Goal: Task Accomplishment & Management: Use online tool/utility

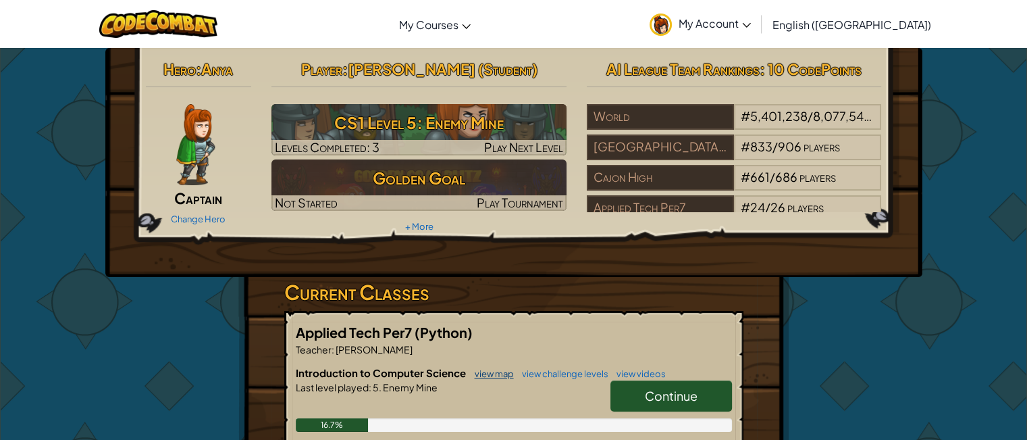
click at [486, 373] on link "view map" at bounding box center [491, 373] width 46 height 11
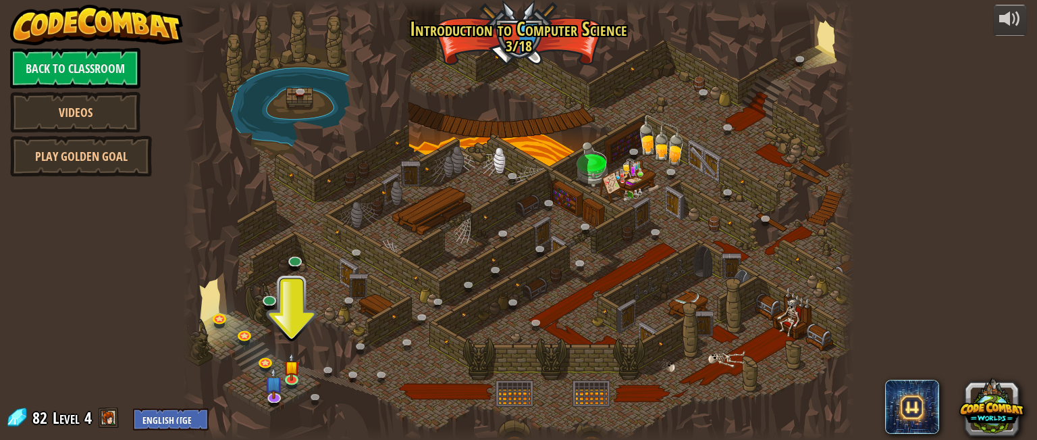
click at [10, 126] on link "Videos" at bounding box center [75, 112] width 130 height 41
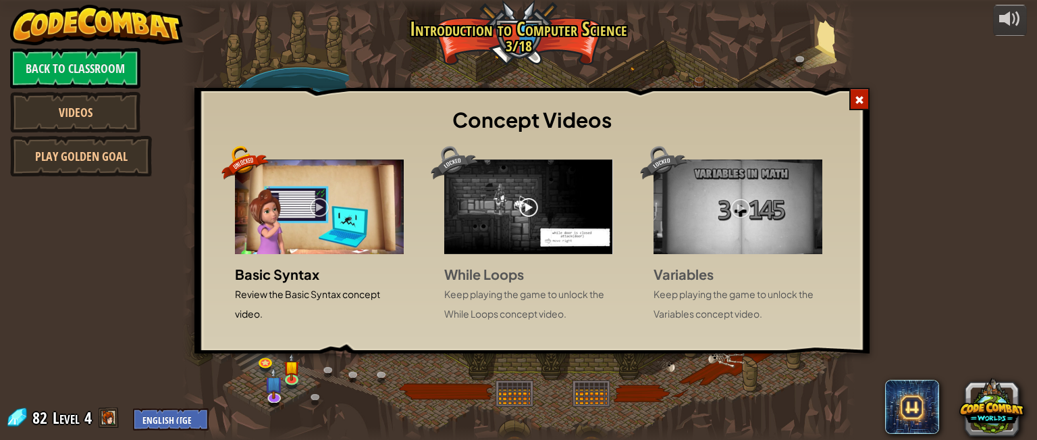
click at [865, 99] on span at bounding box center [859, 99] width 9 height 9
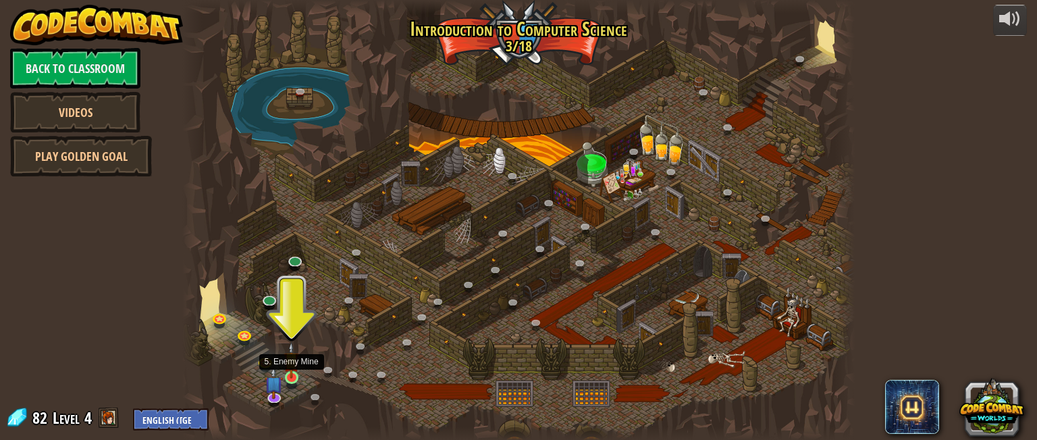
click at [290, 371] on img at bounding box center [292, 360] width 16 height 36
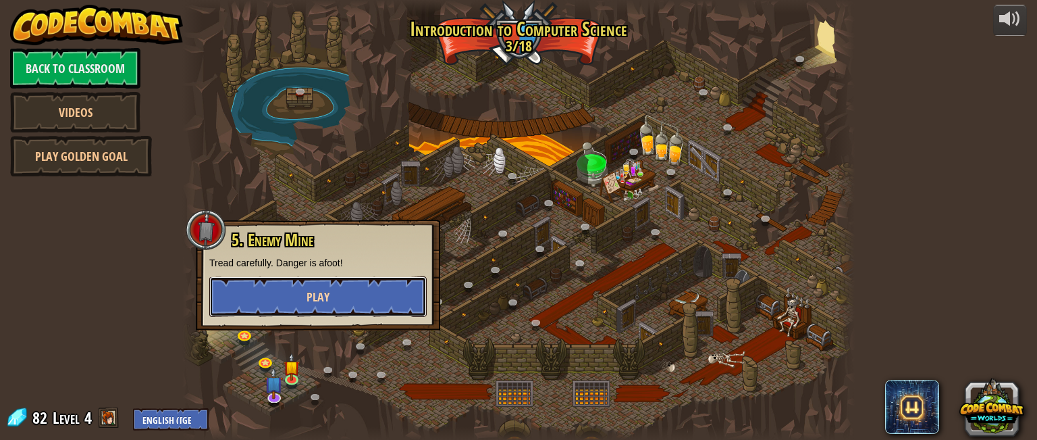
click at [273, 289] on button "Play" at bounding box center [317, 296] width 217 height 41
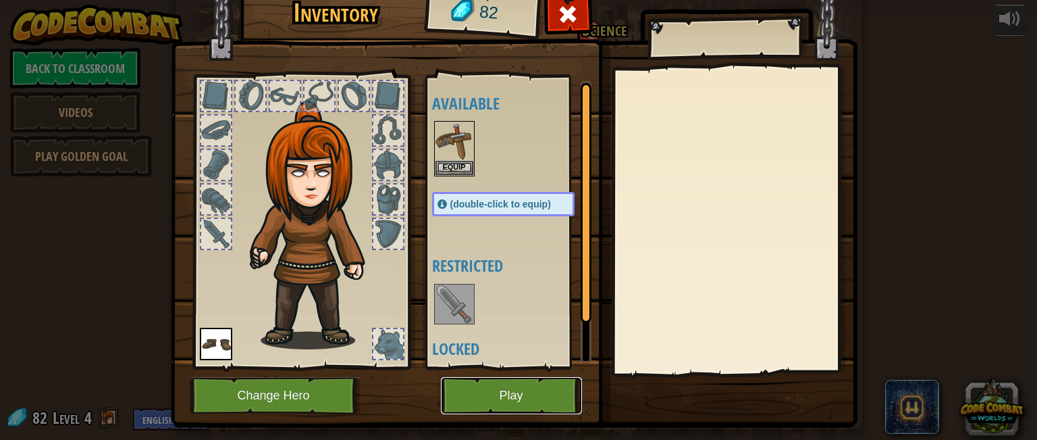
click at [484, 382] on button "Play" at bounding box center [511, 395] width 141 height 37
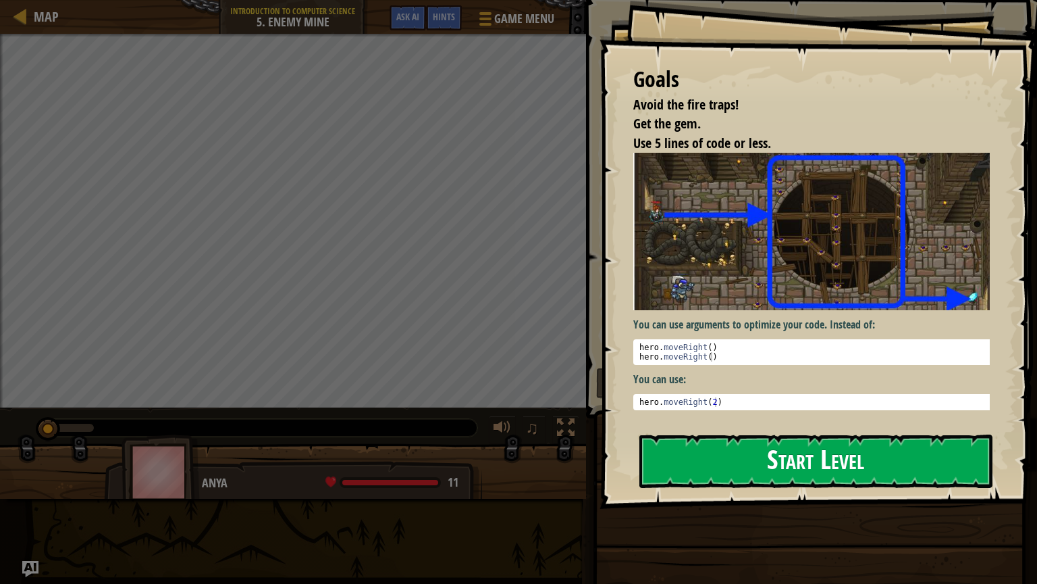
click at [723, 439] on button "Start Level" at bounding box center [816, 460] width 353 height 53
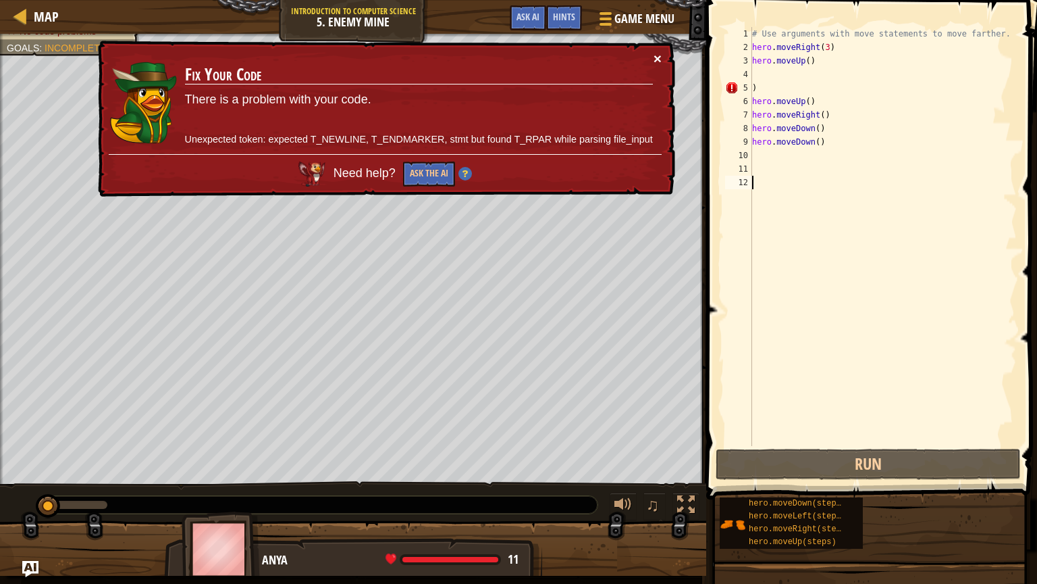
click at [661, 61] on button "×" at bounding box center [656, 54] width 9 height 14
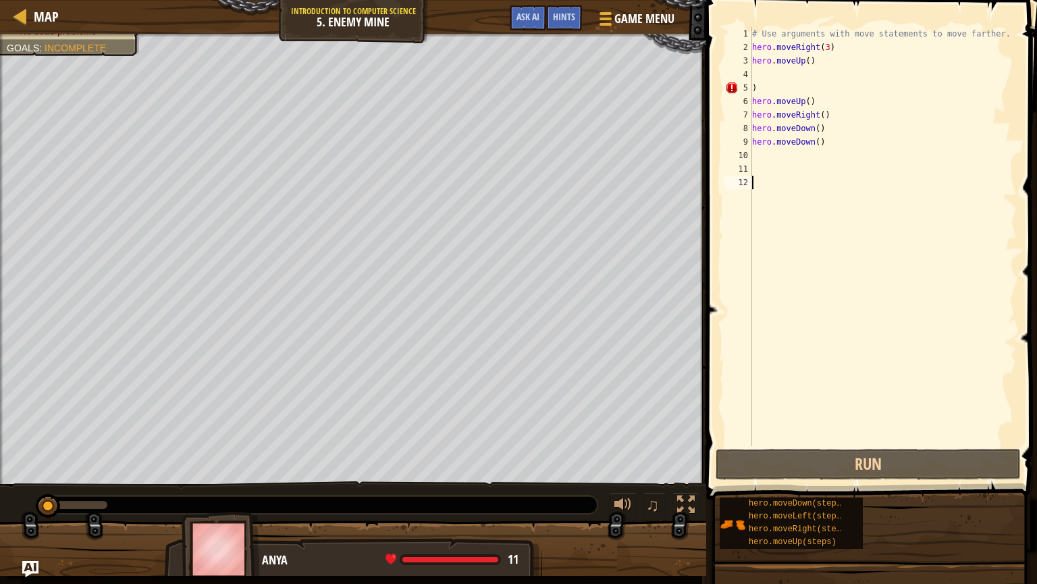
click at [789, 91] on div "# Use arguments with move statements to move farther. hero . moveRight ( 3 ) he…" at bounding box center [883, 250] width 267 height 446
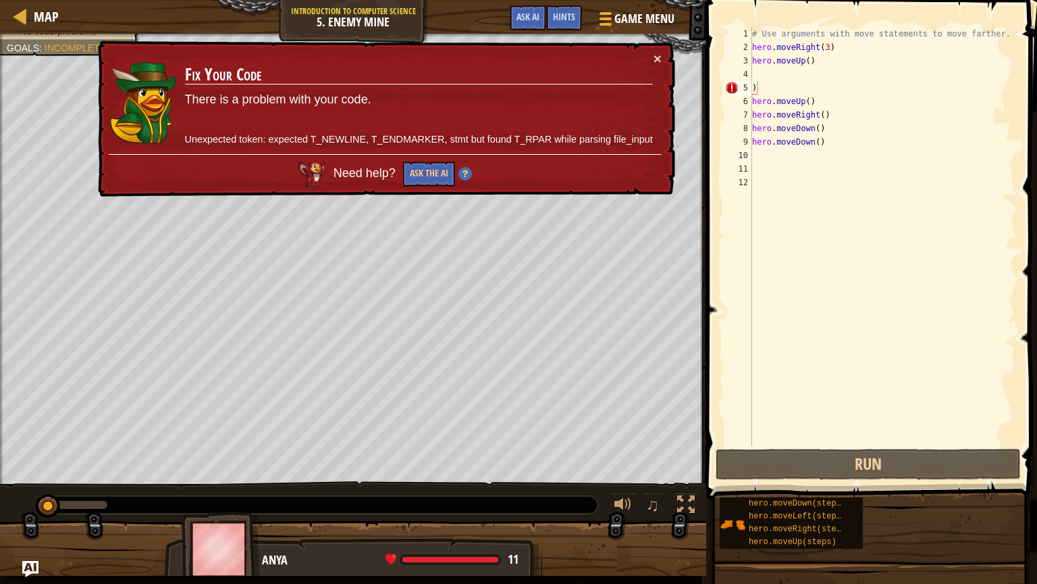
click at [362, 174] on span "Need help?" at bounding box center [367, 173] width 66 height 14
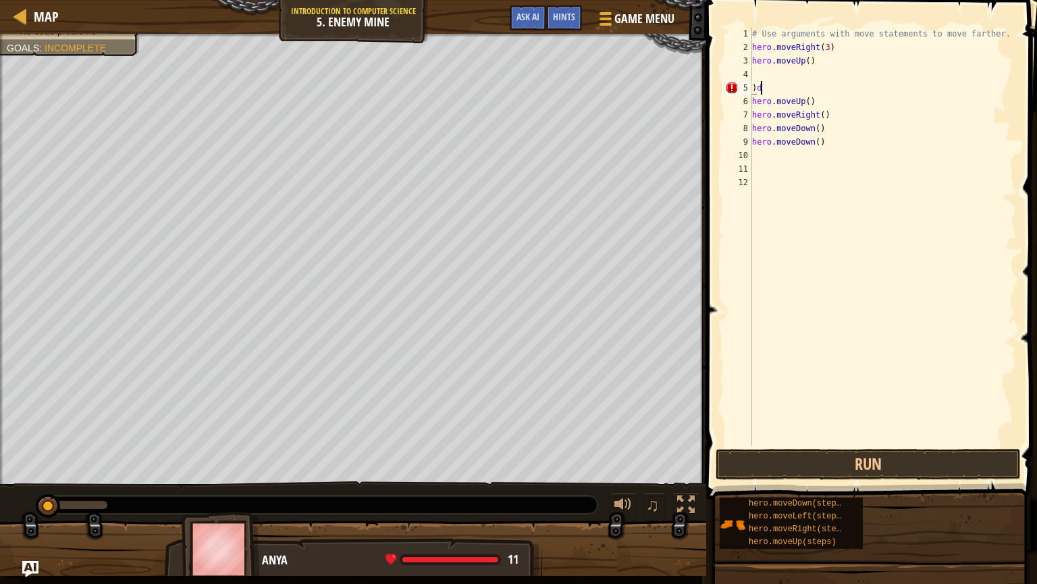
scroll to position [6, 0]
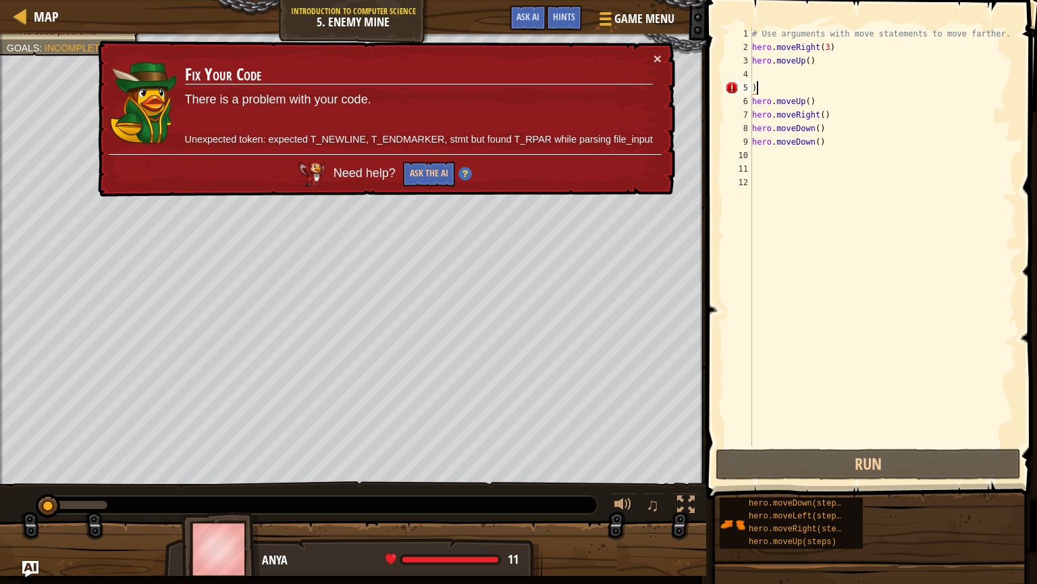
click at [656, 49] on div "× Fix Your Code There is a problem with your code. Unexpected token: expected T…" at bounding box center [385, 119] width 581 height 157
click at [654, 69] on div "× Fix Your Code There is a problem with your code. Unexpected token: expected T…" at bounding box center [385, 119] width 580 height 157
click at [657, 53] on button "×" at bounding box center [658, 60] width 8 height 14
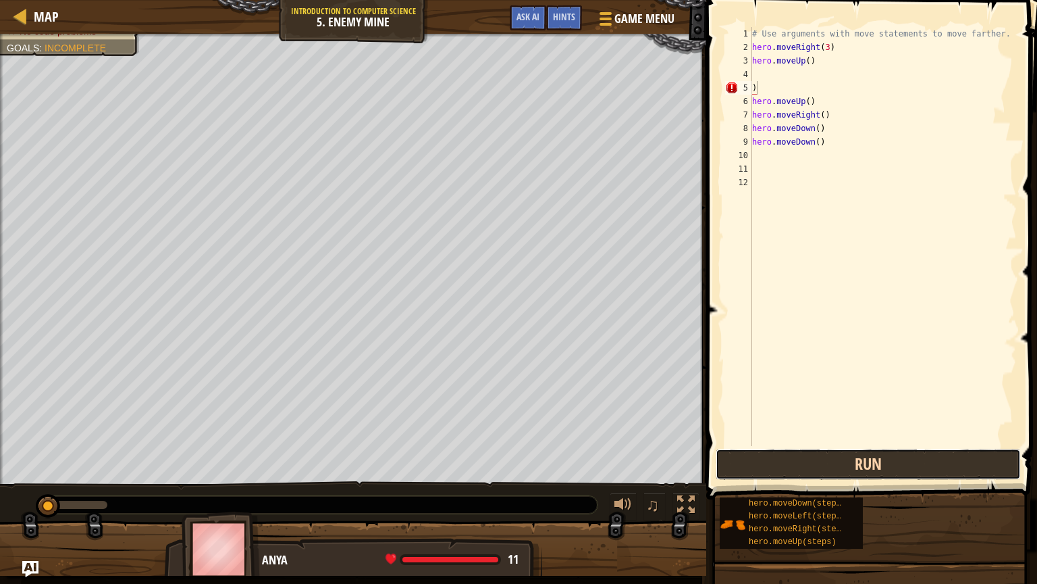
click at [741, 439] on button "Run" at bounding box center [868, 463] width 305 height 31
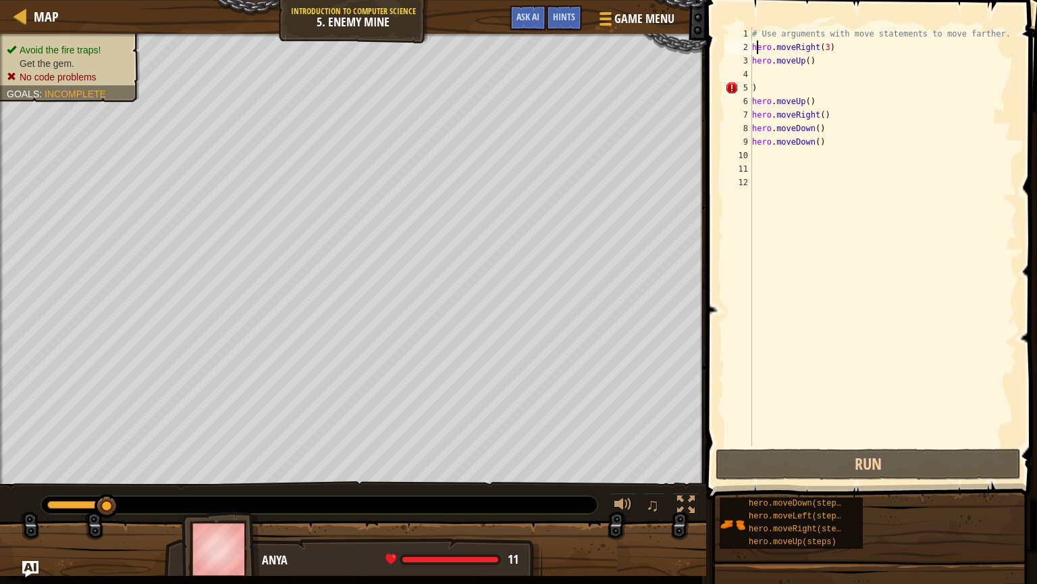
click at [758, 41] on div "# Use arguments with move statements to move farther. hero . moveRight ( 3 ) he…" at bounding box center [883, 250] width 267 height 446
click at [750, 43] on div "2" at bounding box center [738, 48] width 27 height 14
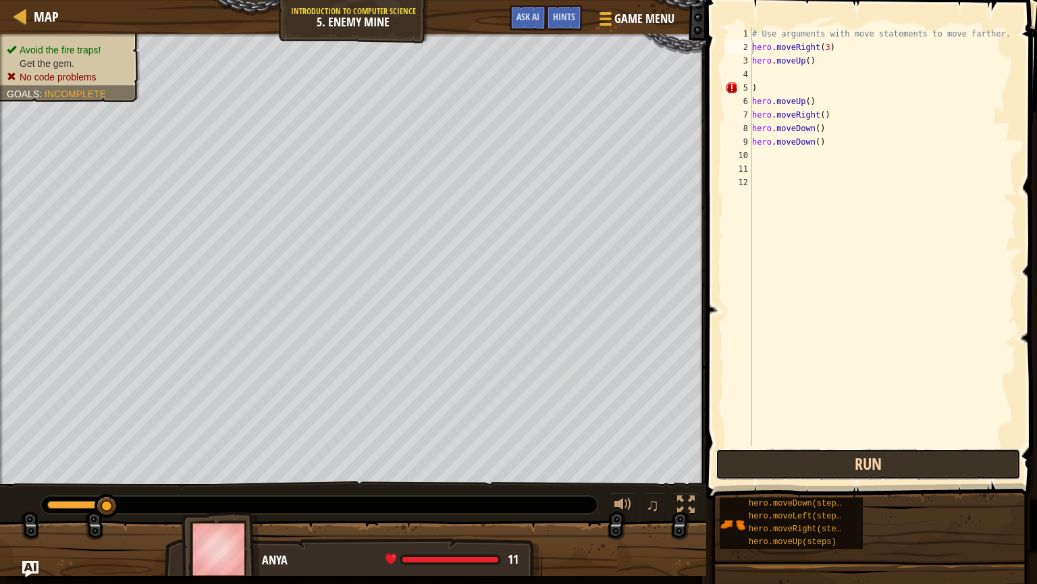
click at [755, 439] on button "Run" at bounding box center [868, 463] width 305 height 31
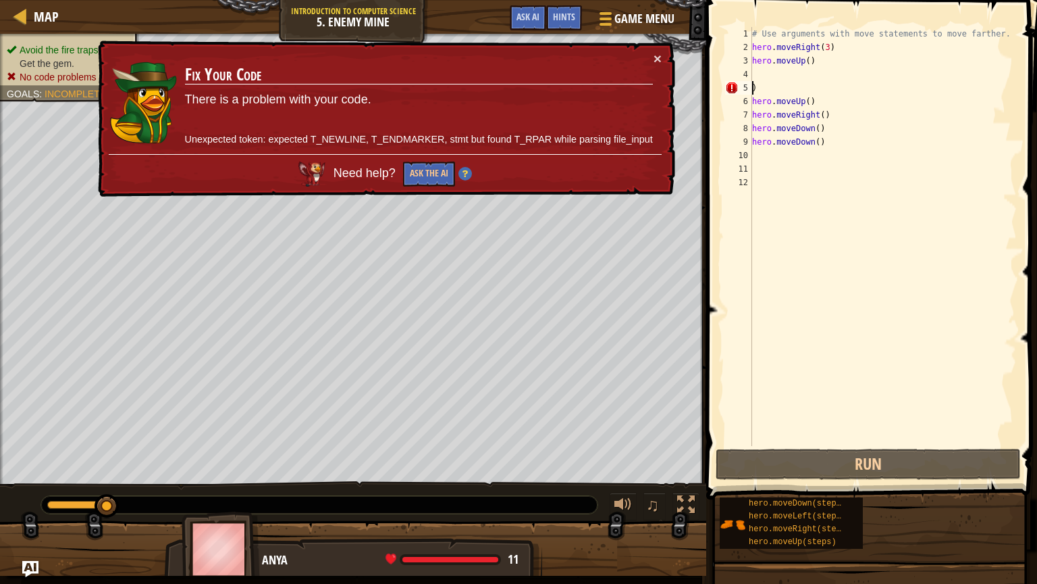
click at [754, 84] on div "# Use arguments with move statements to move farther. hero . moveRight ( 3 ) he…" at bounding box center [883, 250] width 267 height 446
click at [765, 88] on div "# Use arguments with move statements to move farther. hero . moveRight ( 3 ) he…" at bounding box center [883, 250] width 267 height 446
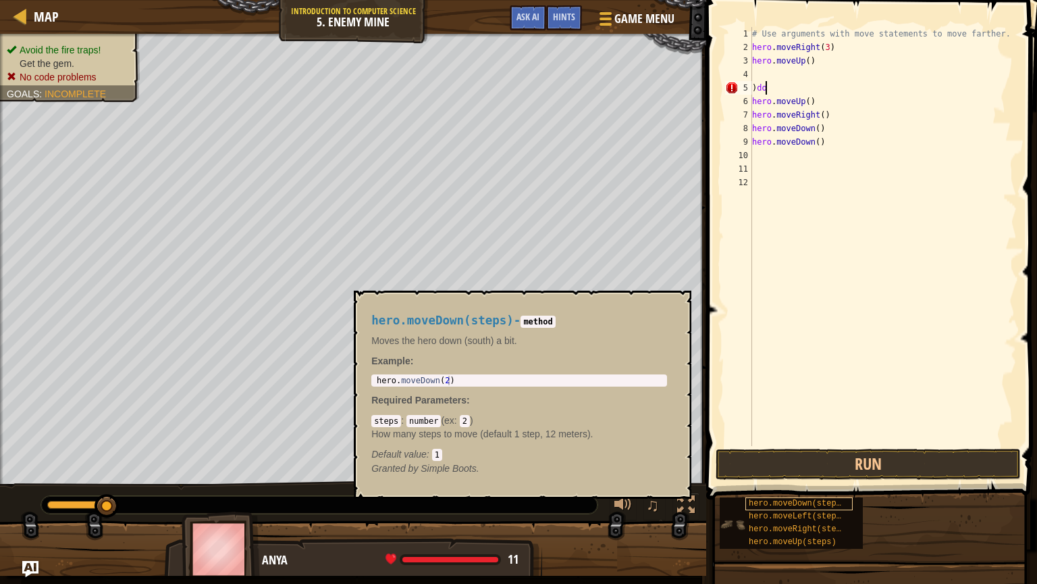
type textarea ")do"
click at [794, 439] on span "hero.moveDown(steps)" at bounding box center [797, 502] width 97 height 9
type textarea "hero.moveDown(2)"
click at [349, 0] on body "Map Introduction to Computer Science 5. Enemy Mine Game Menu Done Hints Ask AI …" at bounding box center [518, 0] width 1037 height 0
click at [777, 89] on div "# Use arguments with move statements to move farther. hero . moveRight ( 3 ) he…" at bounding box center [883, 250] width 267 height 446
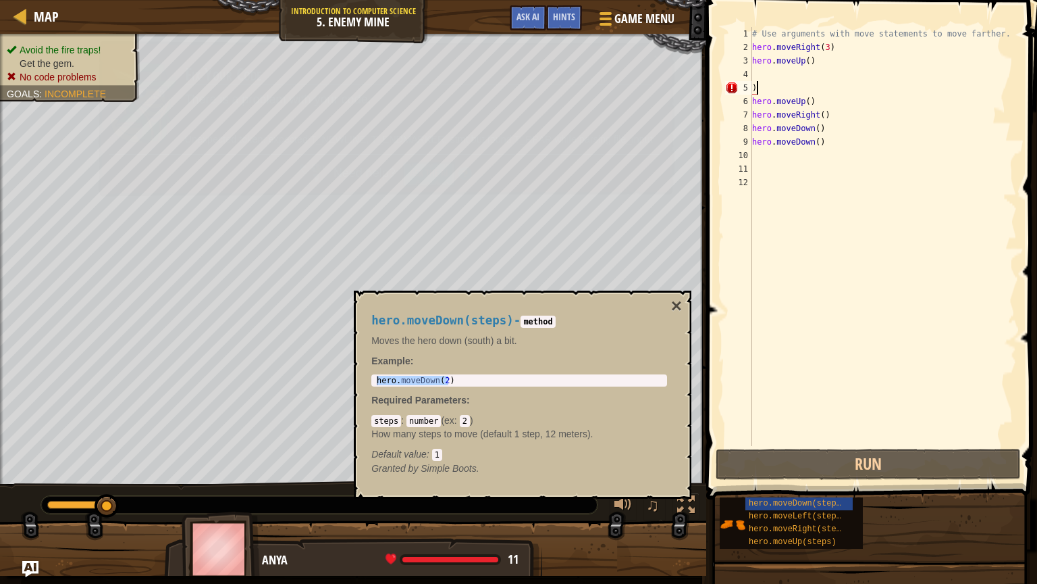
paste textarea ")hero.moveDown(2"
type textarea ")hero.moveDown(2)"
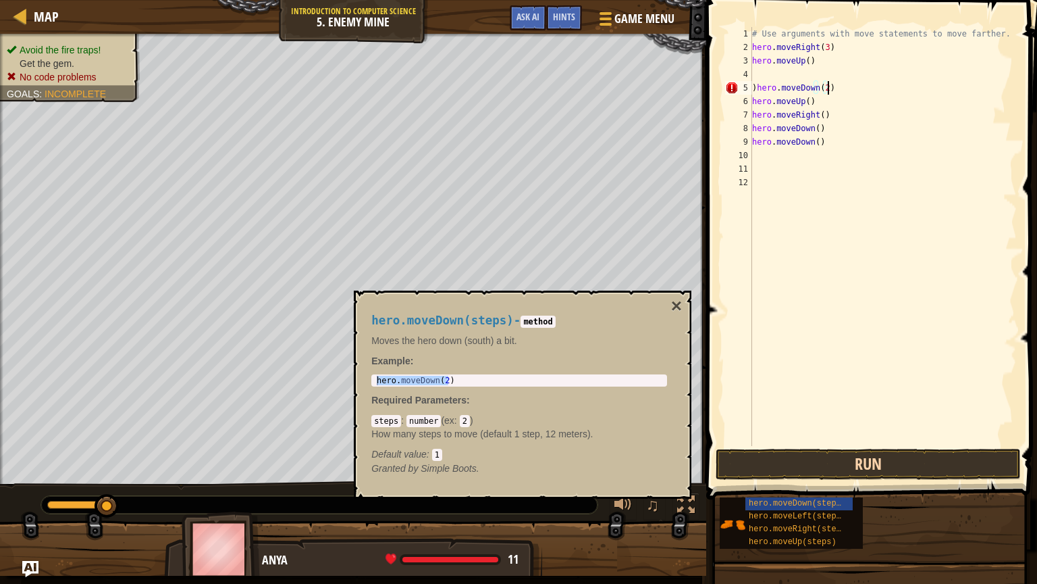
type textarea ")hero.moveDown(2)"
click at [772, 439] on button "Run" at bounding box center [868, 463] width 305 height 31
